Goal: Task Accomplishment & Management: Manage account settings

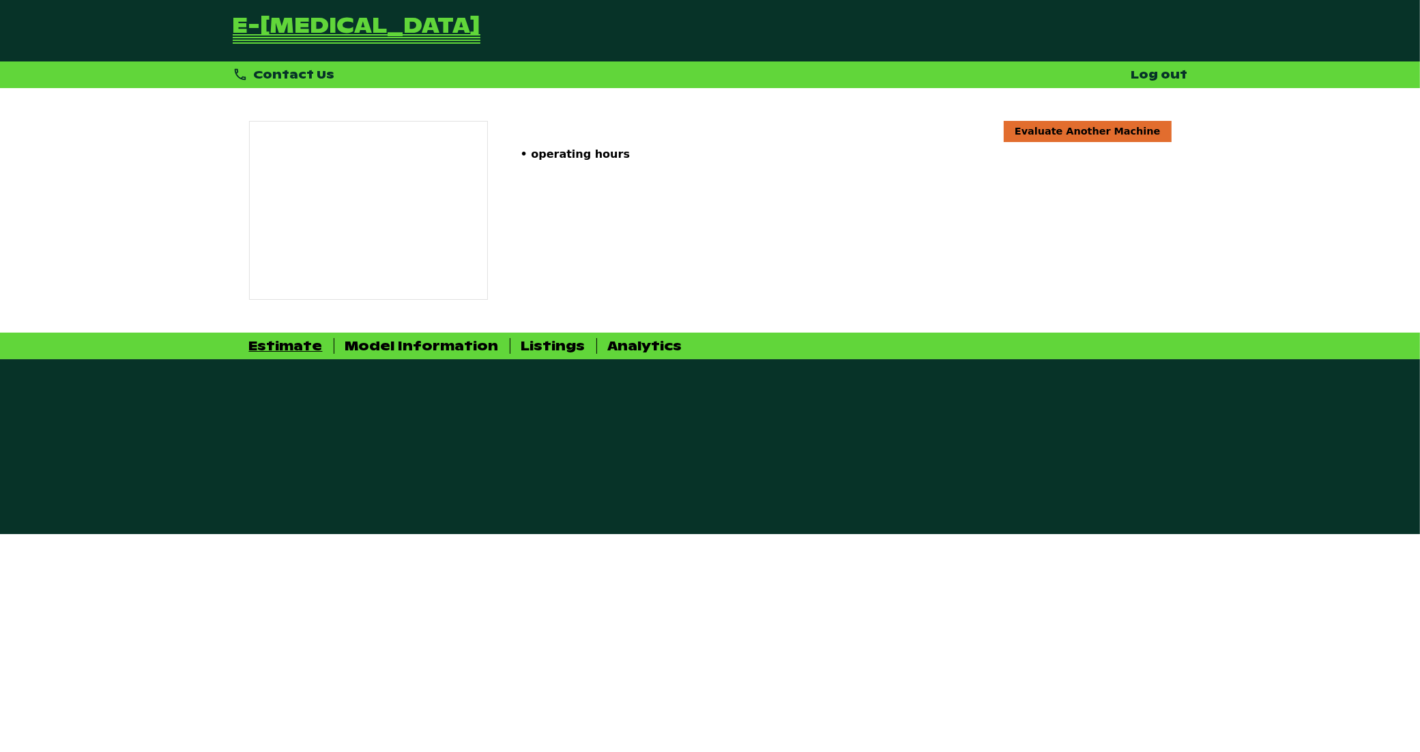
click at [1178, 72] on link "Log out" at bounding box center [1160, 75] width 57 height 14
